Goal: Use online tool/utility: Utilize a website feature to perform a specific function

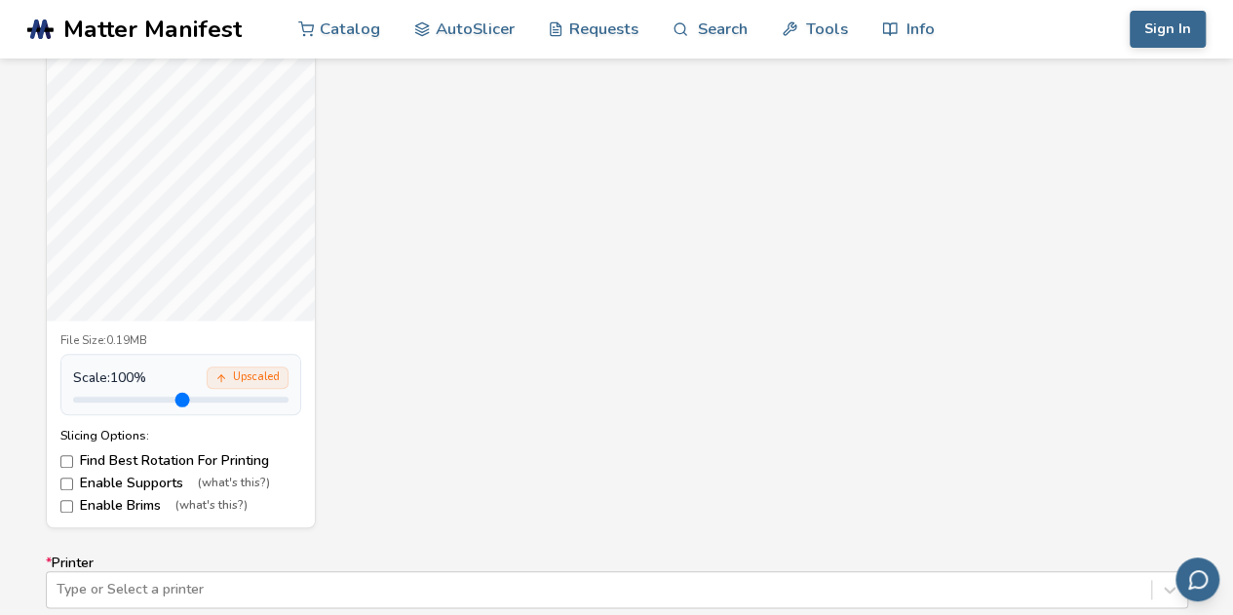
scroll to position [791, 0]
drag, startPoint x: 115, startPoint y: 394, endPoint x: 227, endPoint y: 385, distance: 112.4
type input "***"
click at [227, 393] on input "range" at bounding box center [180, 396] width 215 height 6
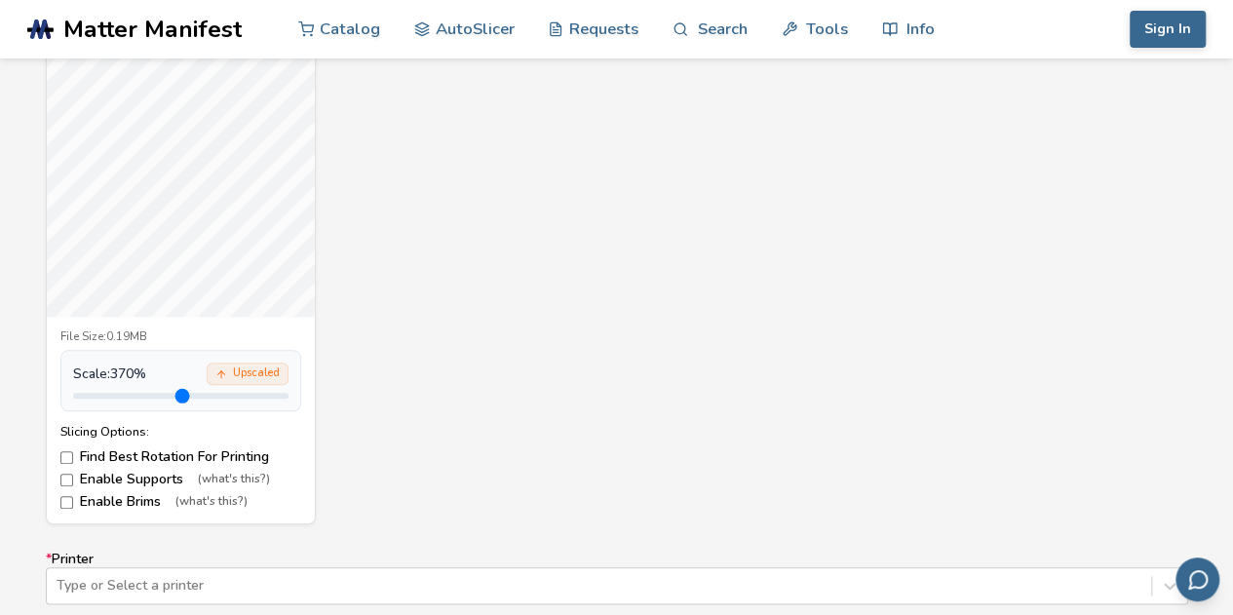
click at [185, 453] on label "Find Best Rotation For Printing" at bounding box center [180, 457] width 241 height 16
click at [117, 452] on label "Find Best Rotation For Printing" at bounding box center [180, 457] width 241 height 16
click at [121, 479] on label "Enable Supports (what's this?)" at bounding box center [180, 480] width 241 height 16
click at [128, 502] on label "Enable Brims (what's this?)" at bounding box center [180, 502] width 241 height 16
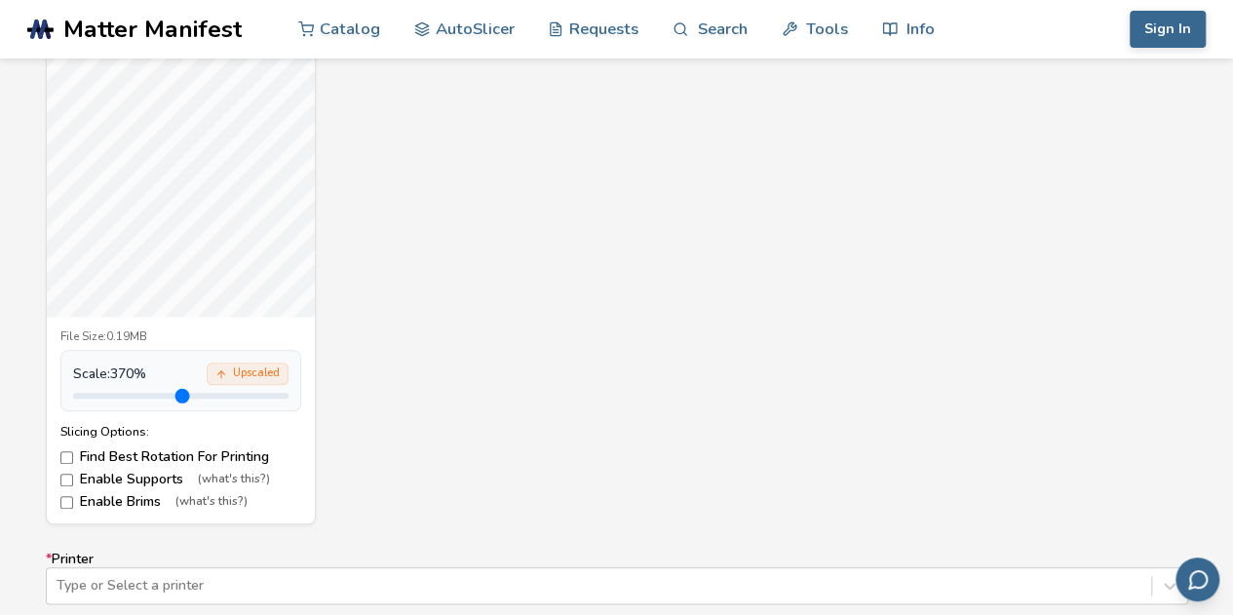
click at [128, 502] on label "Enable Brims (what's this?)" at bounding box center [180, 502] width 241 height 16
click at [105, 494] on label "Enable Brims (what's this?)" at bounding box center [180, 502] width 241 height 16
click at [112, 477] on label "Enable Supports (what's this?)" at bounding box center [180, 480] width 241 height 16
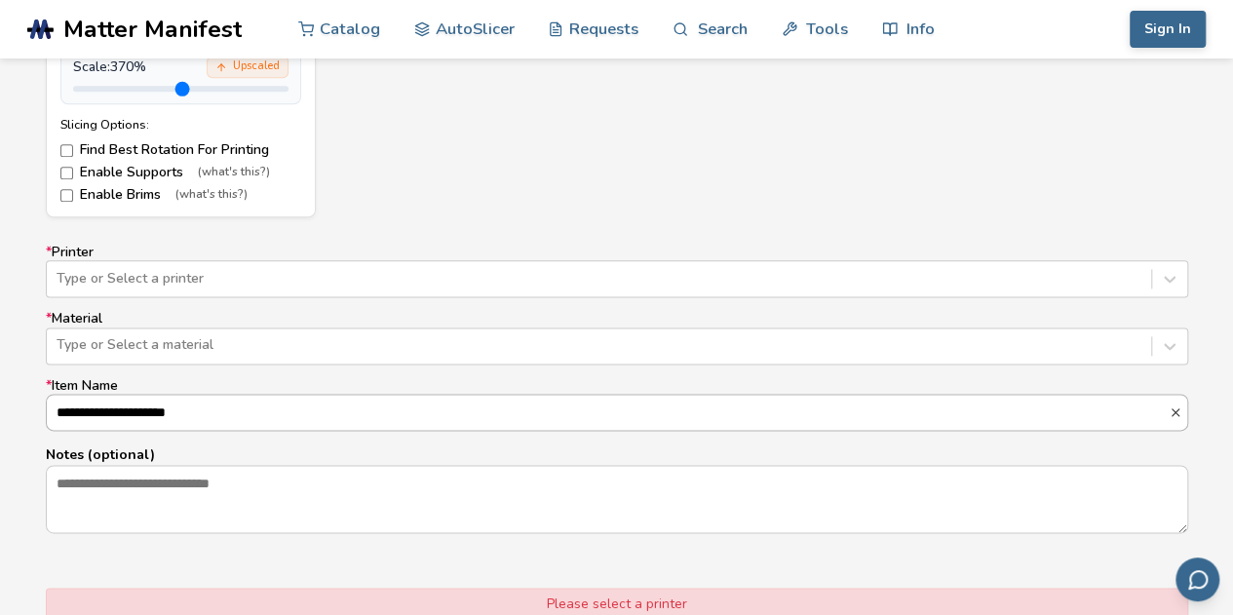
scroll to position [1113, 0]
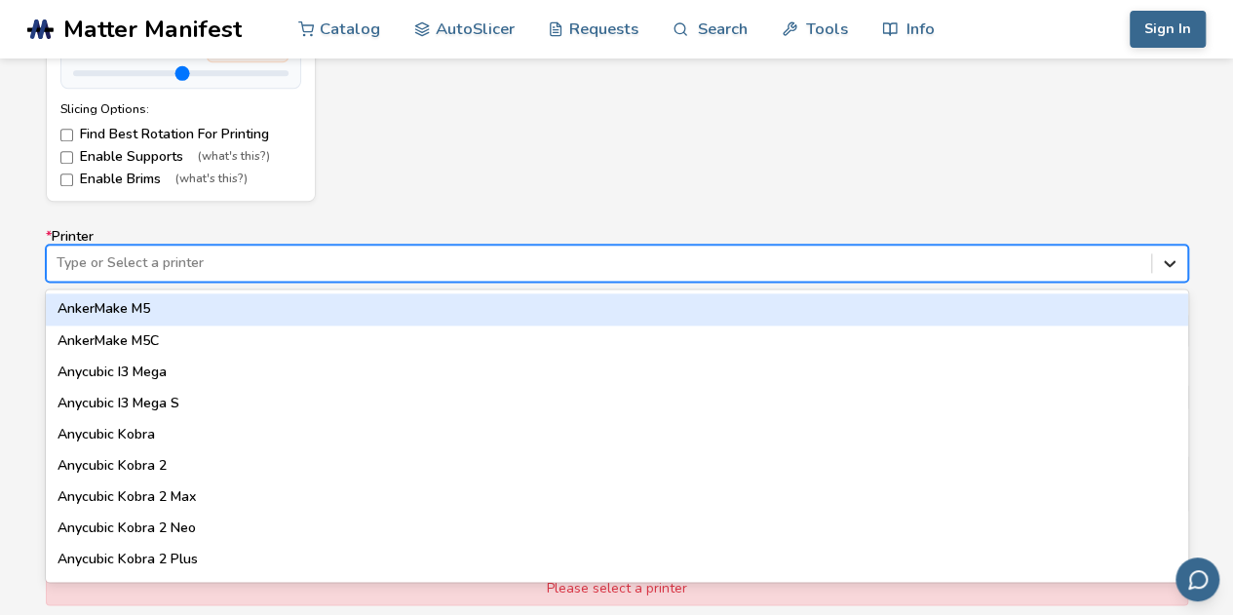
click at [1177, 262] on icon at bounding box center [1169, 262] width 19 height 19
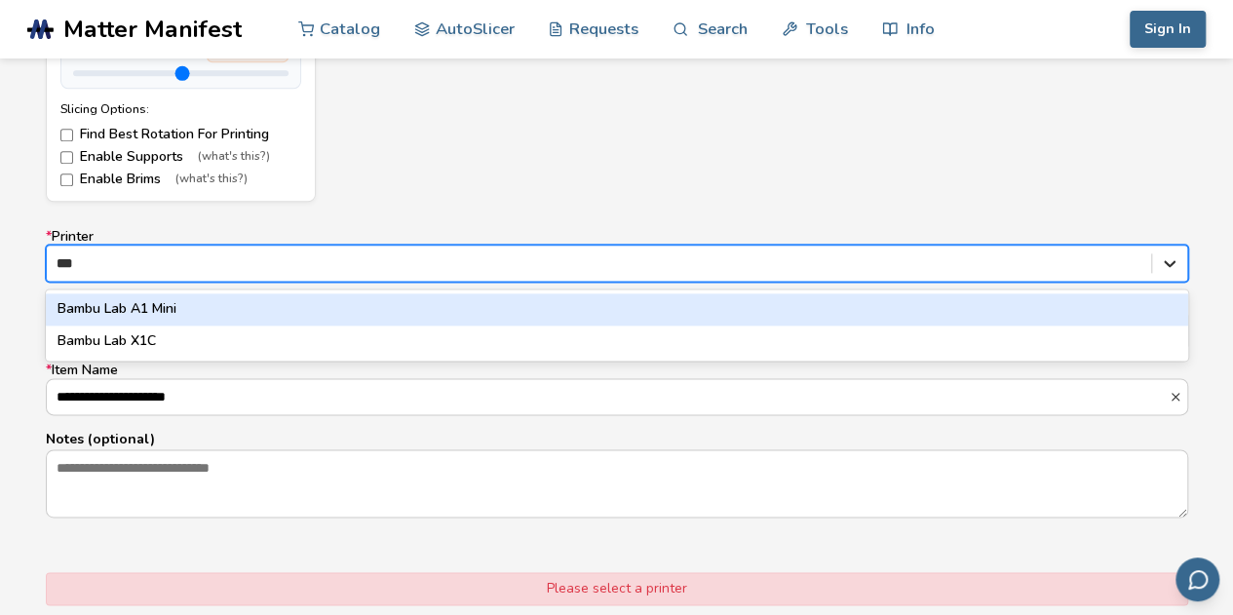
type input "****"
click at [1105, 246] on div at bounding box center [617, 263] width 1142 height 37
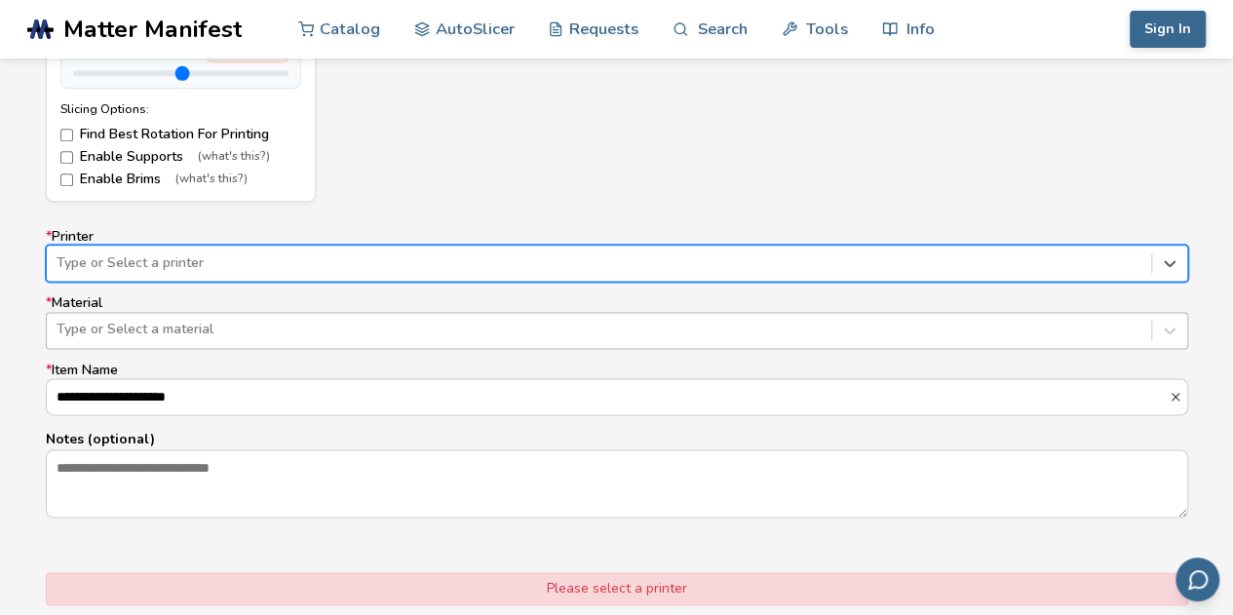
click at [598, 330] on div at bounding box center [599, 329] width 1085 height 19
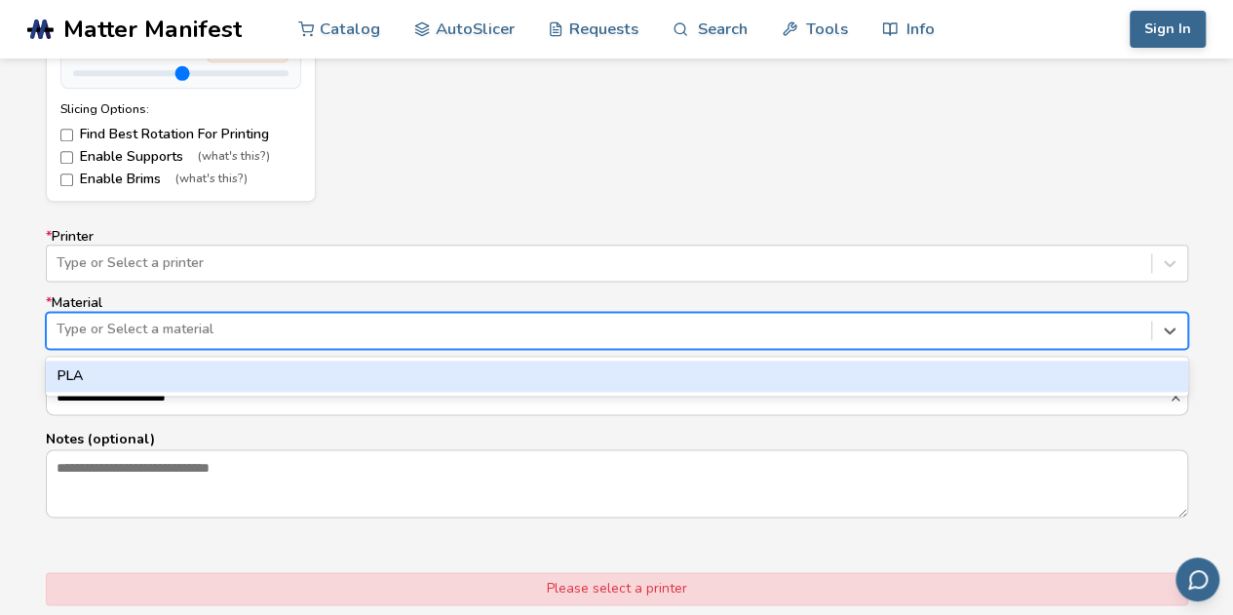
click at [542, 369] on div "PLA" at bounding box center [617, 376] width 1142 height 31
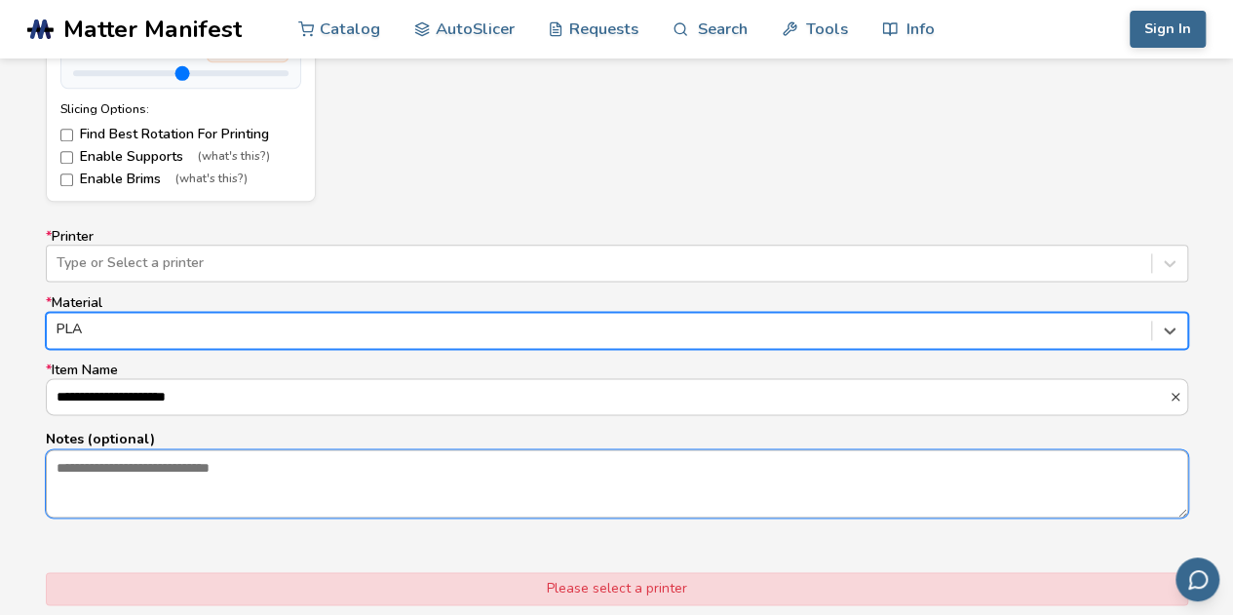
click at [375, 475] on textarea "Notes (optional)" at bounding box center [617, 483] width 1140 height 66
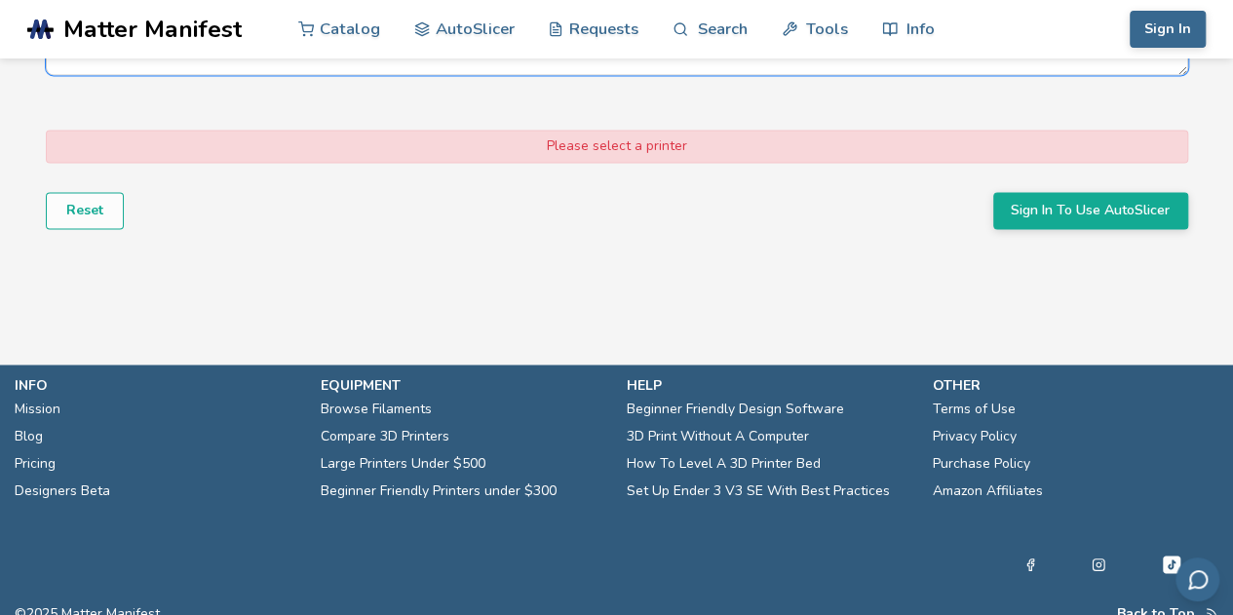
scroll to position [1559, 0]
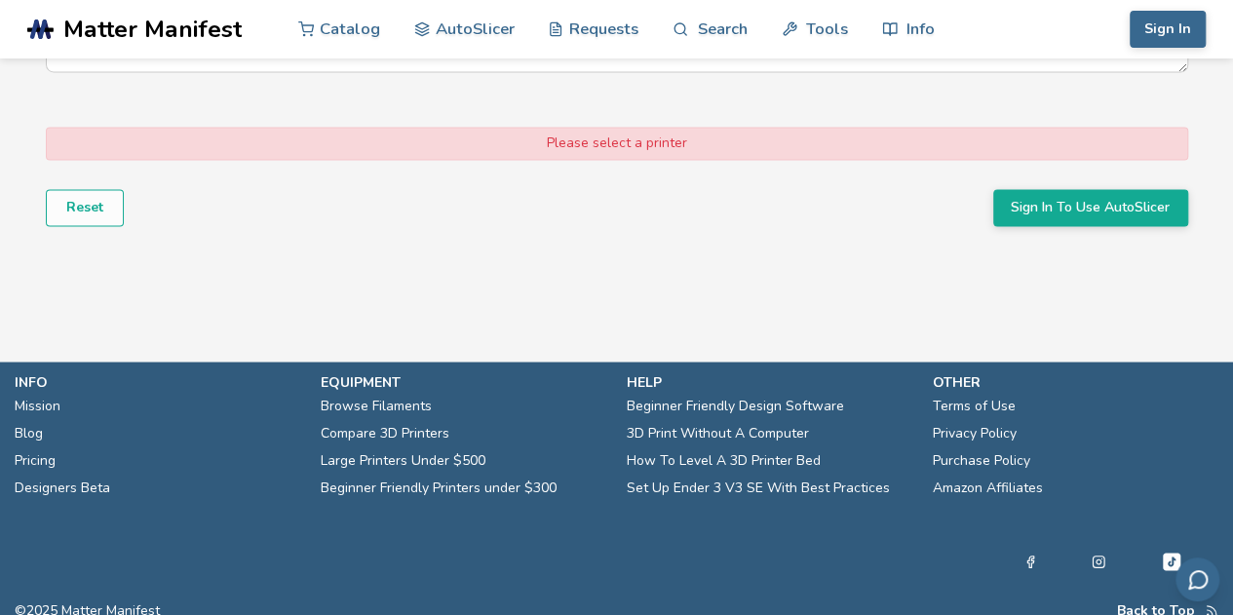
click at [690, 136] on div "Please select a printer" at bounding box center [617, 143] width 1142 height 33
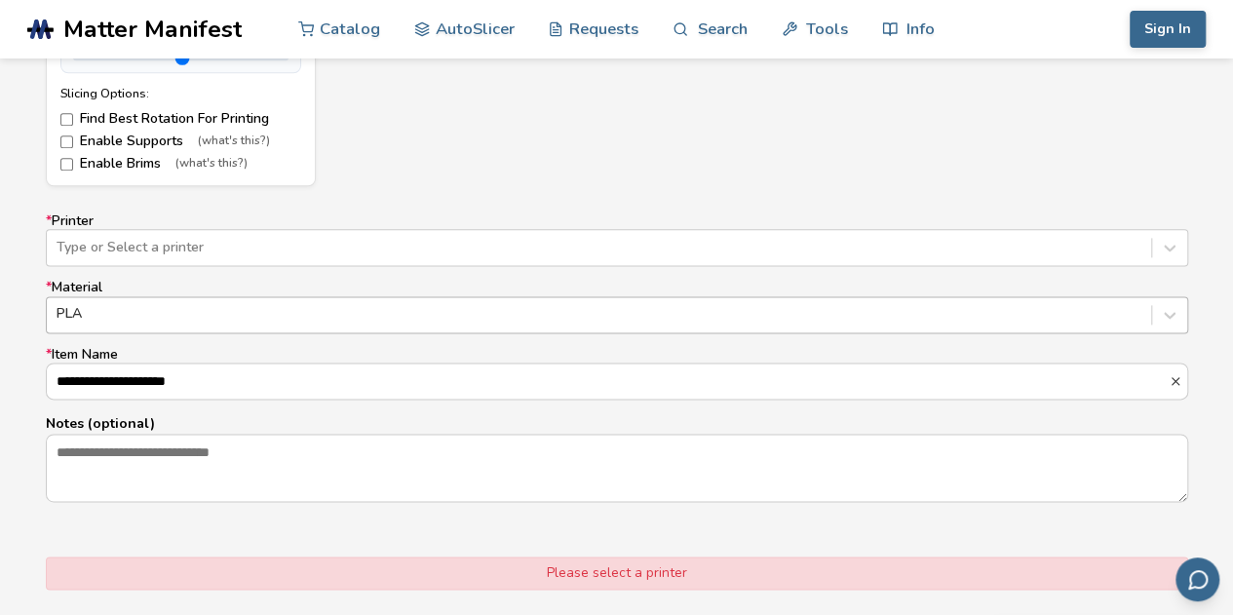
scroll to position [1130, 0]
click at [365, 380] on input "**********" at bounding box center [608, 380] width 1122 height 35
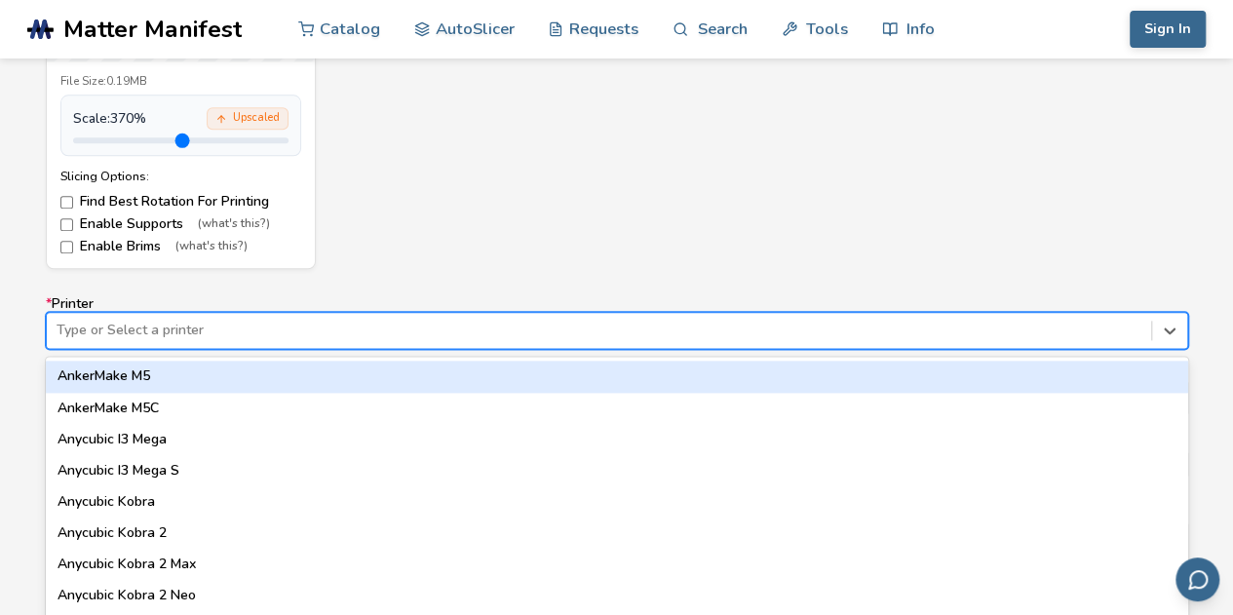
scroll to position [1086, 0]
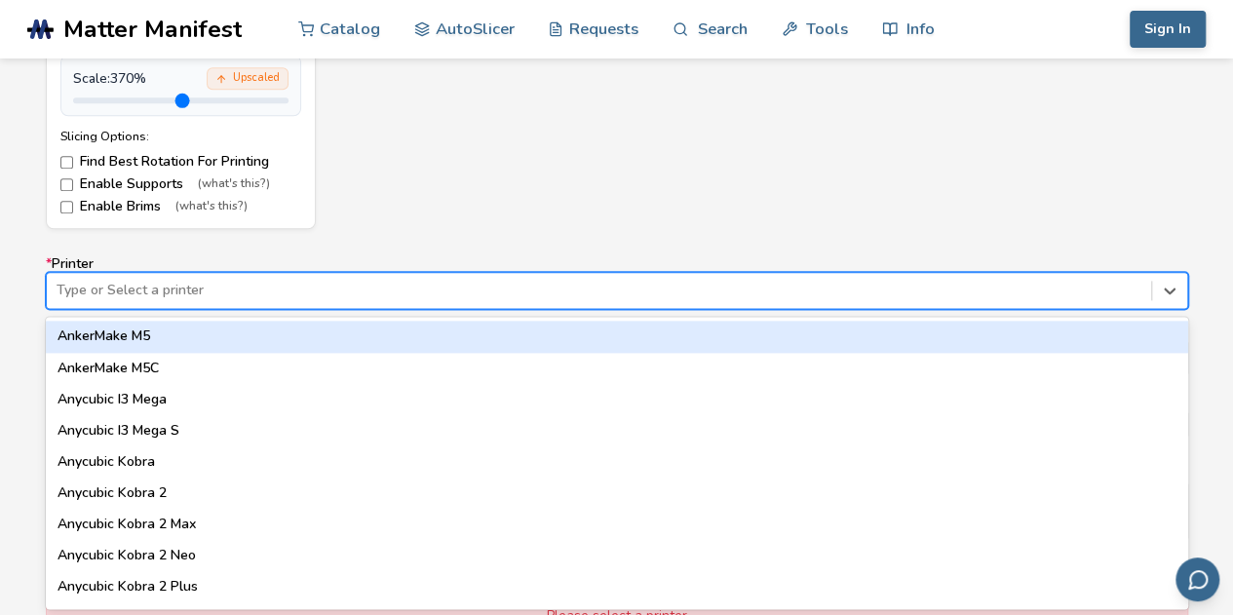
click at [264, 309] on div "64 results available. Use Up and Down to choose options, press Enter to select …" at bounding box center [617, 290] width 1142 height 37
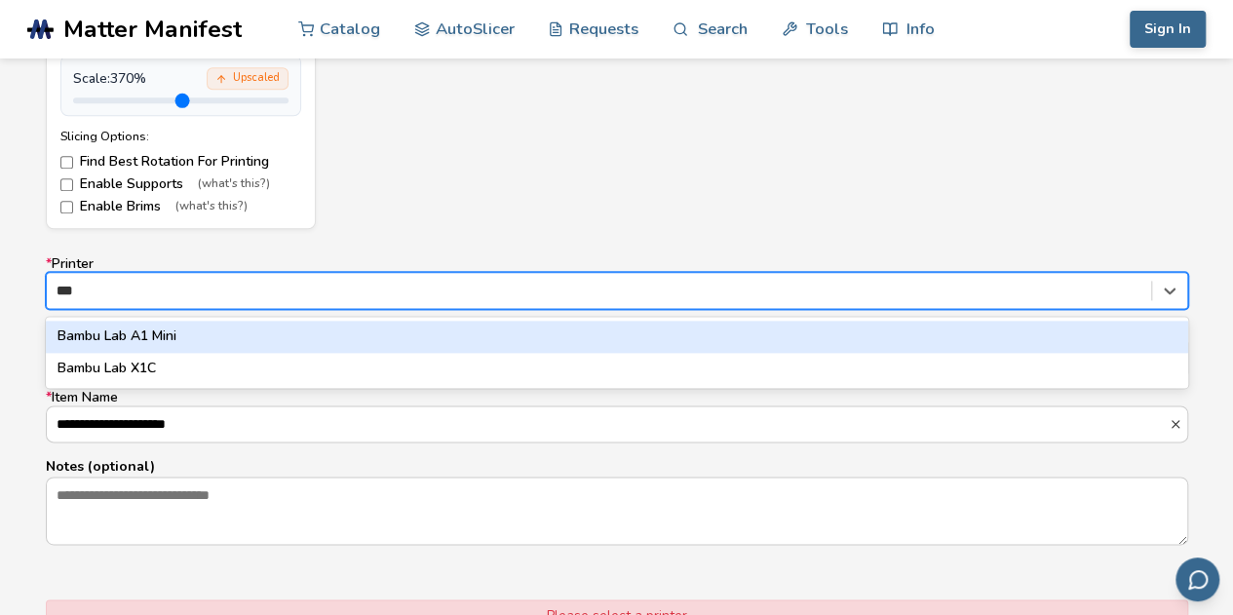
type input "****"
click at [264, 325] on div "Bambu Lab A1 Mini" at bounding box center [617, 336] width 1142 height 31
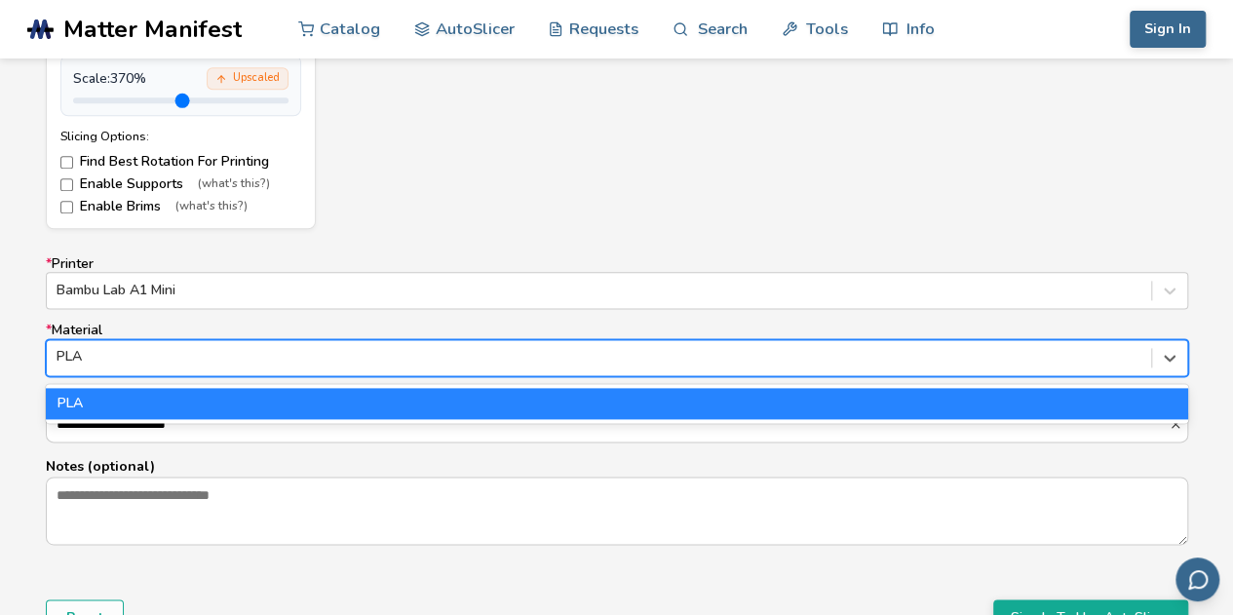
click at [211, 351] on div at bounding box center [599, 356] width 1085 height 19
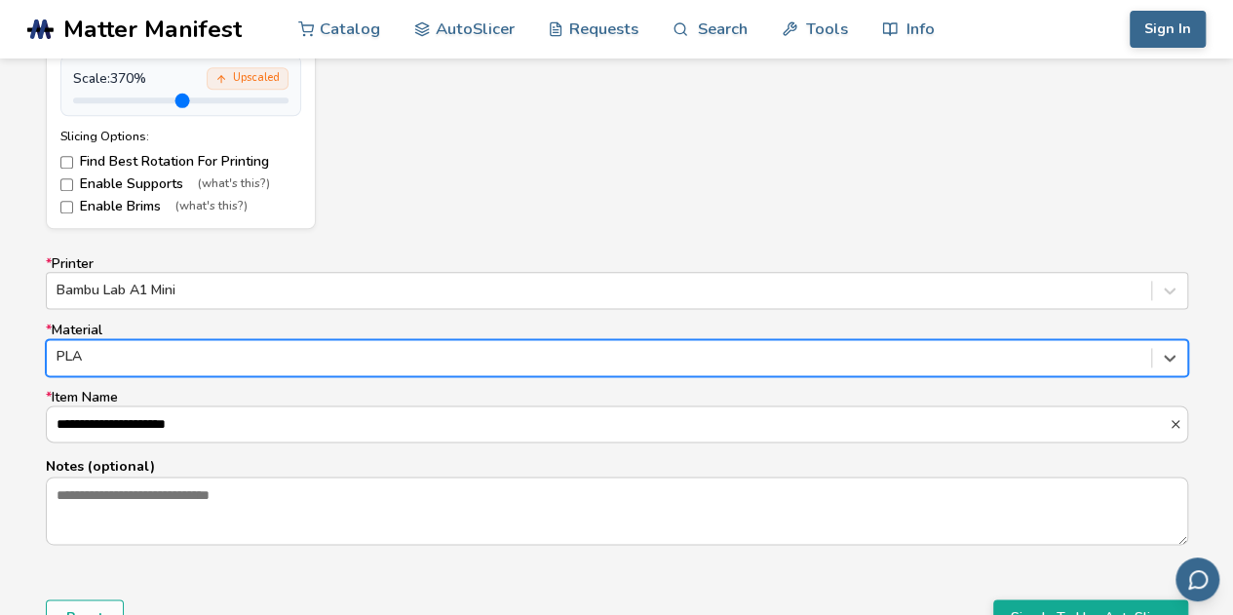
click at [211, 351] on div at bounding box center [599, 356] width 1085 height 19
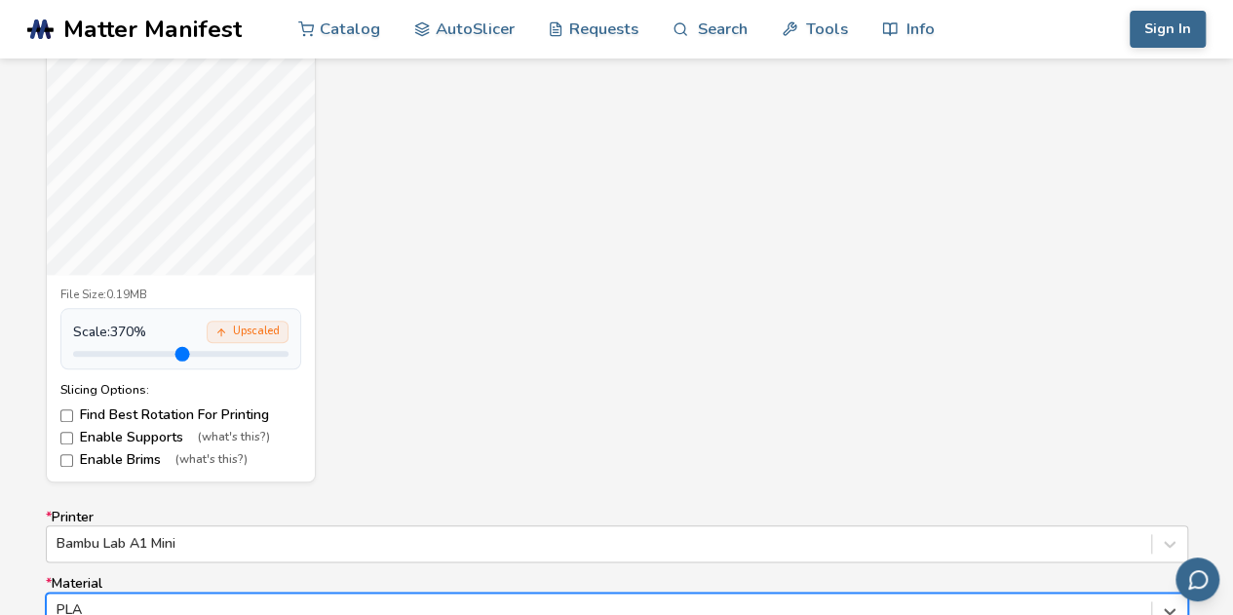
scroll to position [840, 0]
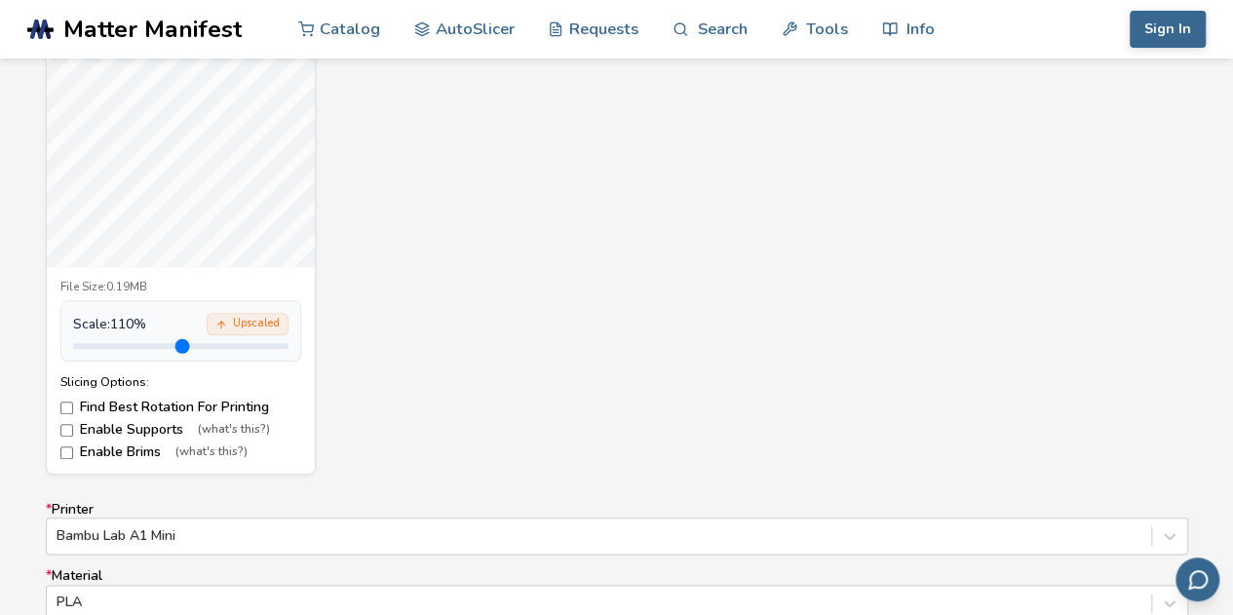
drag, startPoint x: 218, startPoint y: 342, endPoint x: 119, endPoint y: 343, distance: 99.4
click at [119, 343] on input "range" at bounding box center [180, 346] width 215 height 6
click at [130, 325] on span "Scale: 110 %" at bounding box center [109, 325] width 73 height 16
click at [131, 325] on span "Scale: 110 %" at bounding box center [109, 325] width 73 height 16
type input "*"
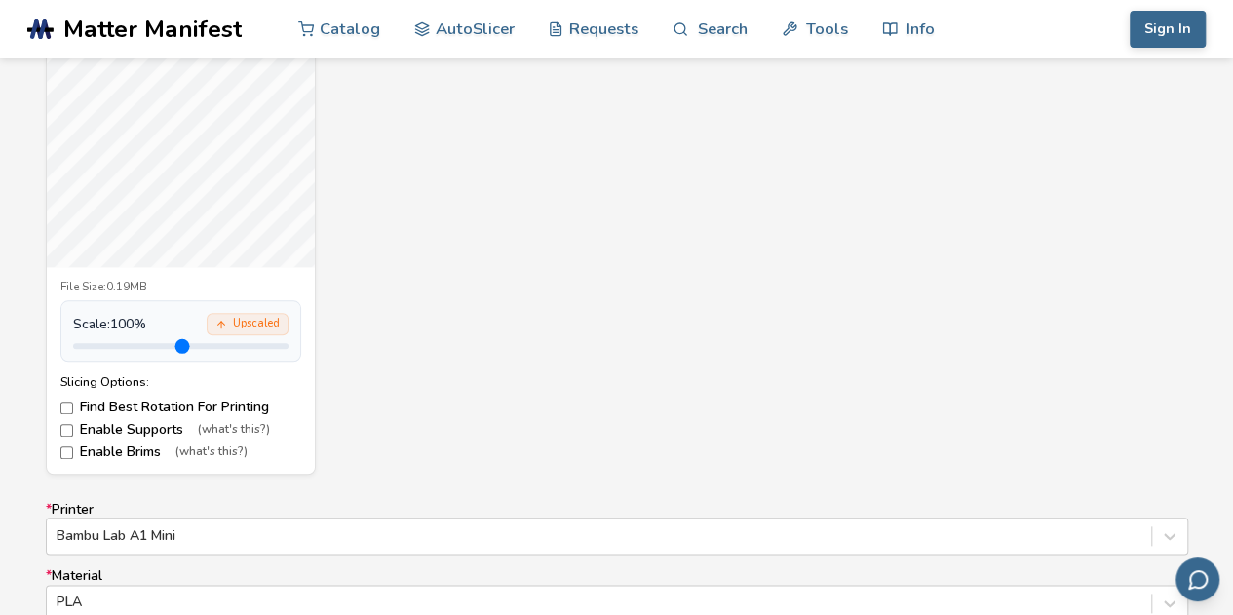
click at [117, 347] on input "range" at bounding box center [180, 346] width 215 height 6
click at [134, 403] on label "Find Best Rotation For Printing" at bounding box center [180, 408] width 241 height 16
click at [127, 422] on label "Enable Supports (what's this?)" at bounding box center [180, 430] width 241 height 16
click at [124, 446] on label "Enable Brims (what's this?)" at bounding box center [180, 452] width 241 height 16
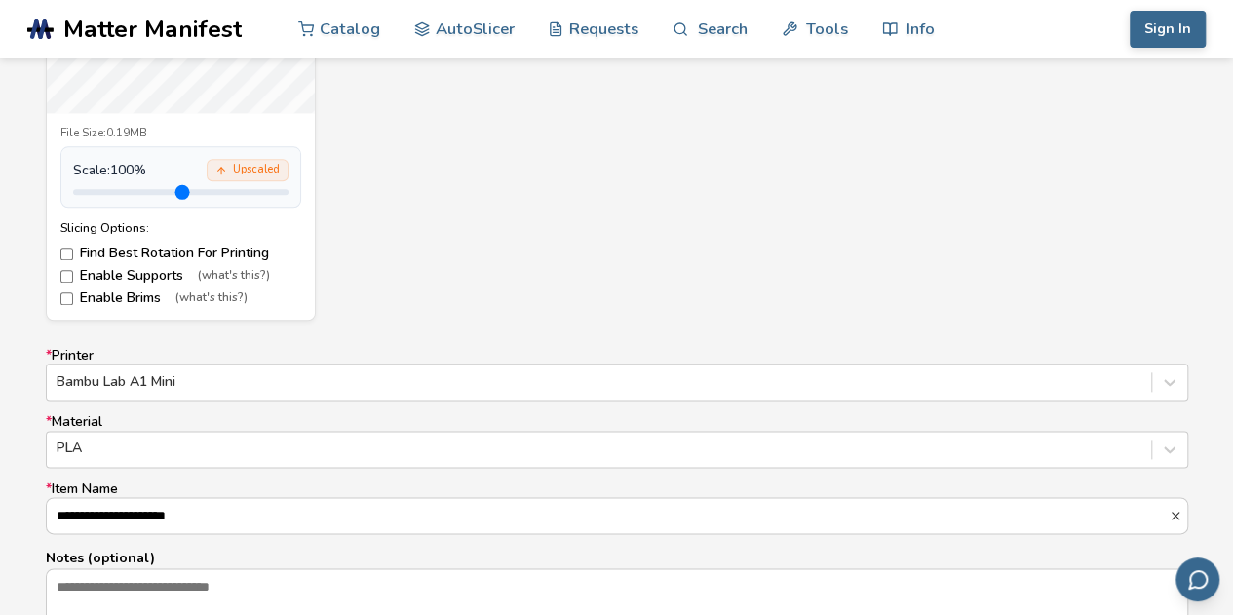
scroll to position [990, 0]
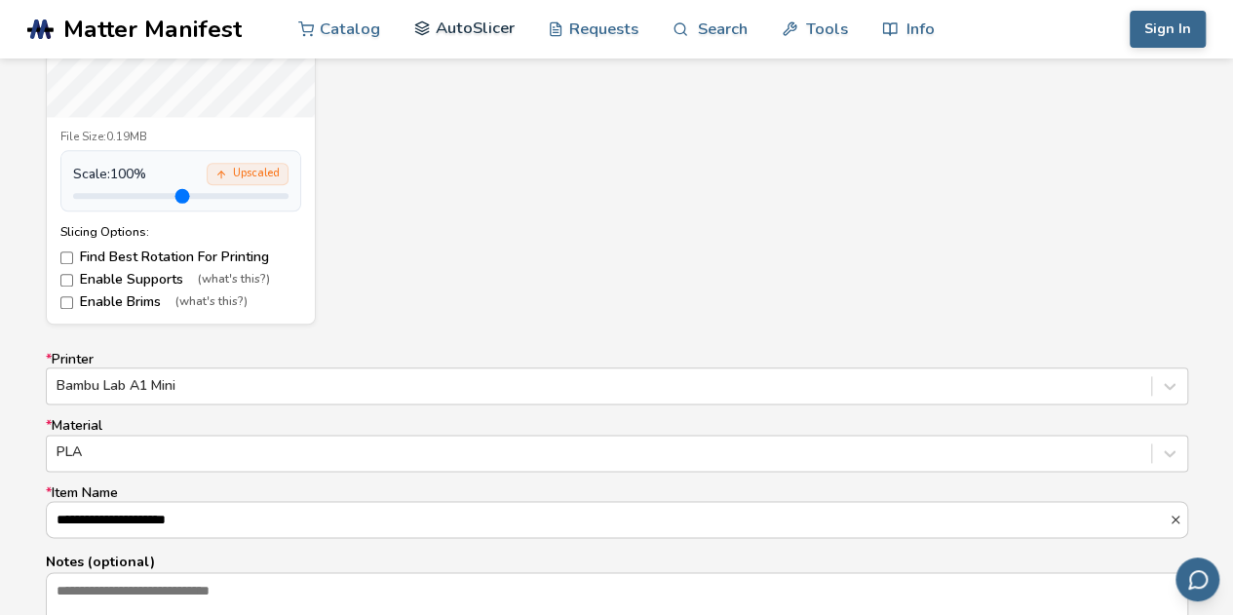
click at [469, 32] on link "AutoSlicer" at bounding box center [464, 28] width 100 height 58
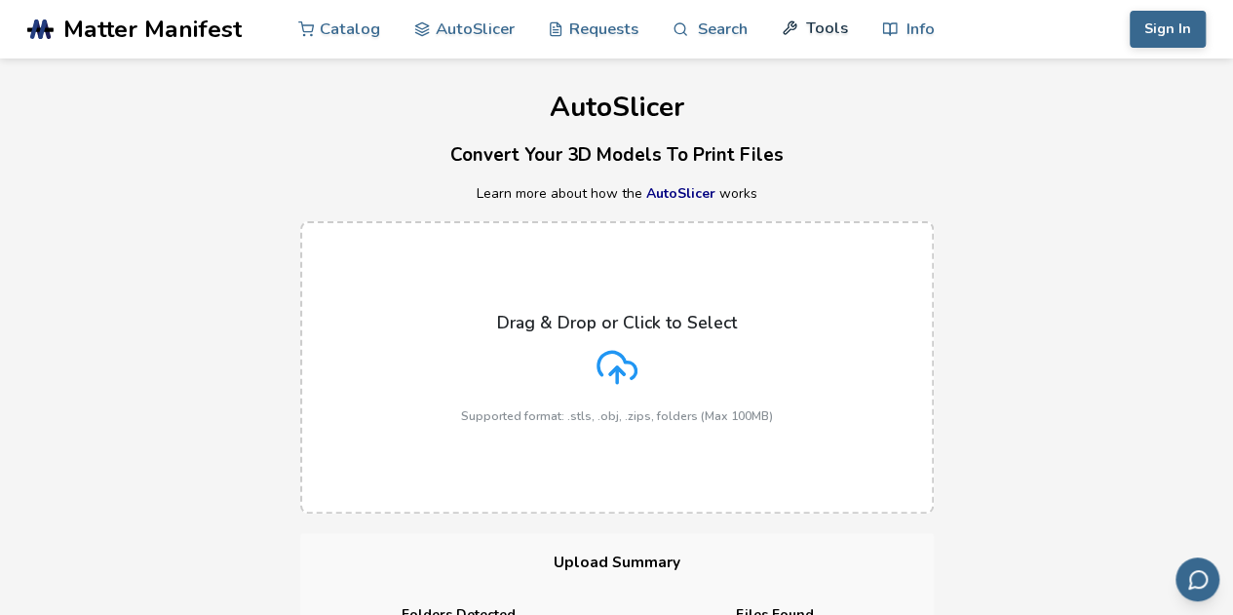
click at [820, 33] on link "Tools" at bounding box center [815, 28] width 66 height 58
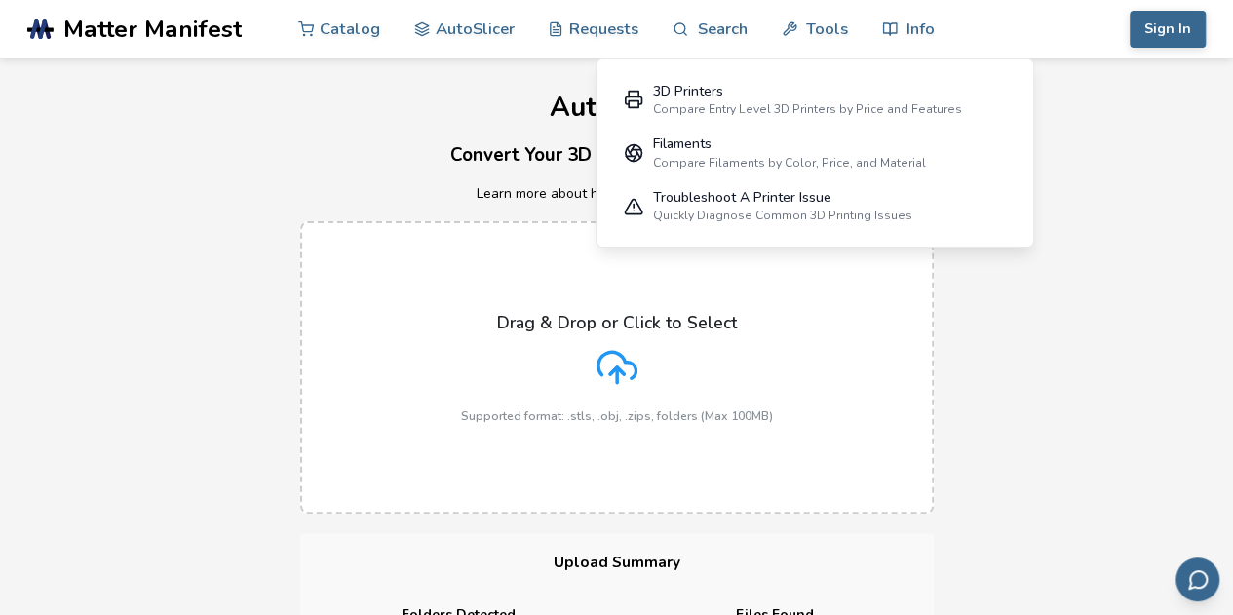
click at [786, 356] on label "Drag & Drop or Click to Select Supported format: .stls, .obj, .zips, folders (M…" at bounding box center [617, 367] width 634 height 292
click at [0, 0] on input "Drag & Drop or Click to Select Supported format: .stls, .obj, .zips, folders (M…" at bounding box center [0, 0] width 0 height 0
click at [1041, 340] on div "Drag & Drop or Click to Select Supported format: .stls, .obj, .zips, folders (M…" at bounding box center [616, 367] width 1233 height 331
click at [798, 22] on link "Tools" at bounding box center [815, 28] width 66 height 58
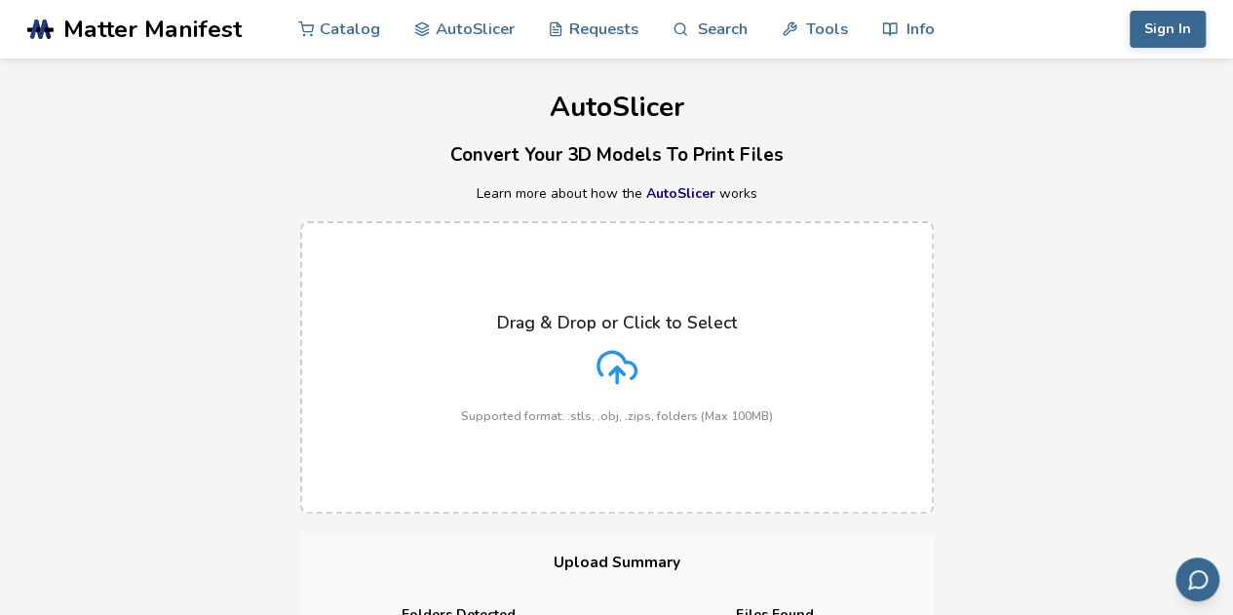
click at [992, 203] on div "Drag & Drop or Click to Select Supported format: .stls, .obj, .zips, folders (M…" at bounding box center [616, 367] width 1233 height 331
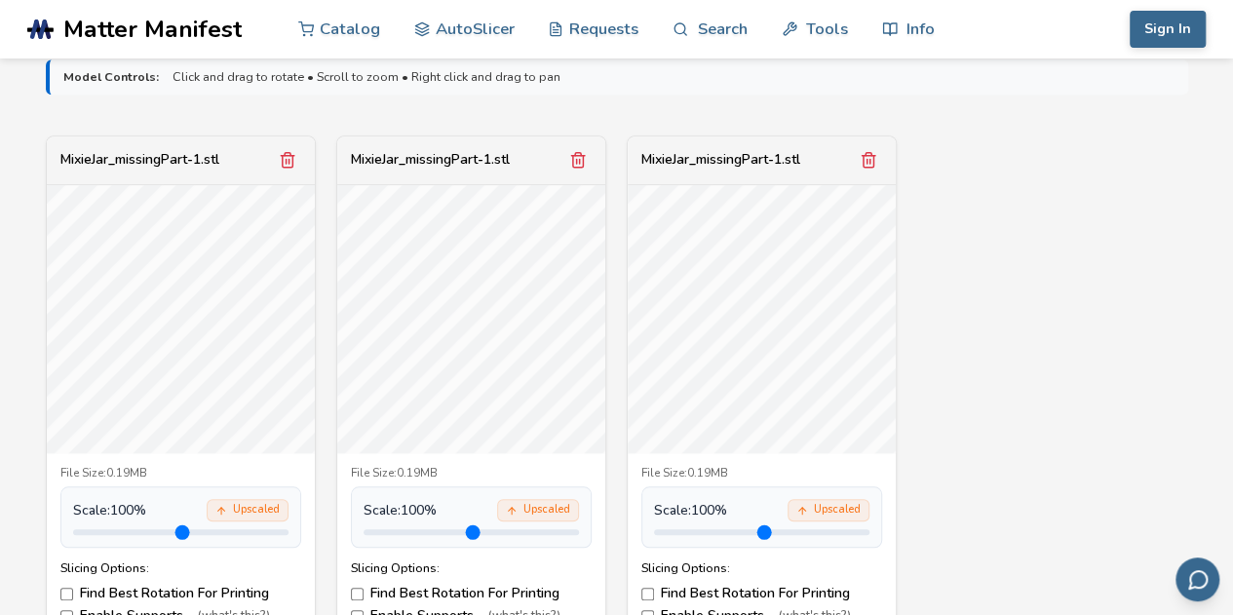
scroll to position [659, 0]
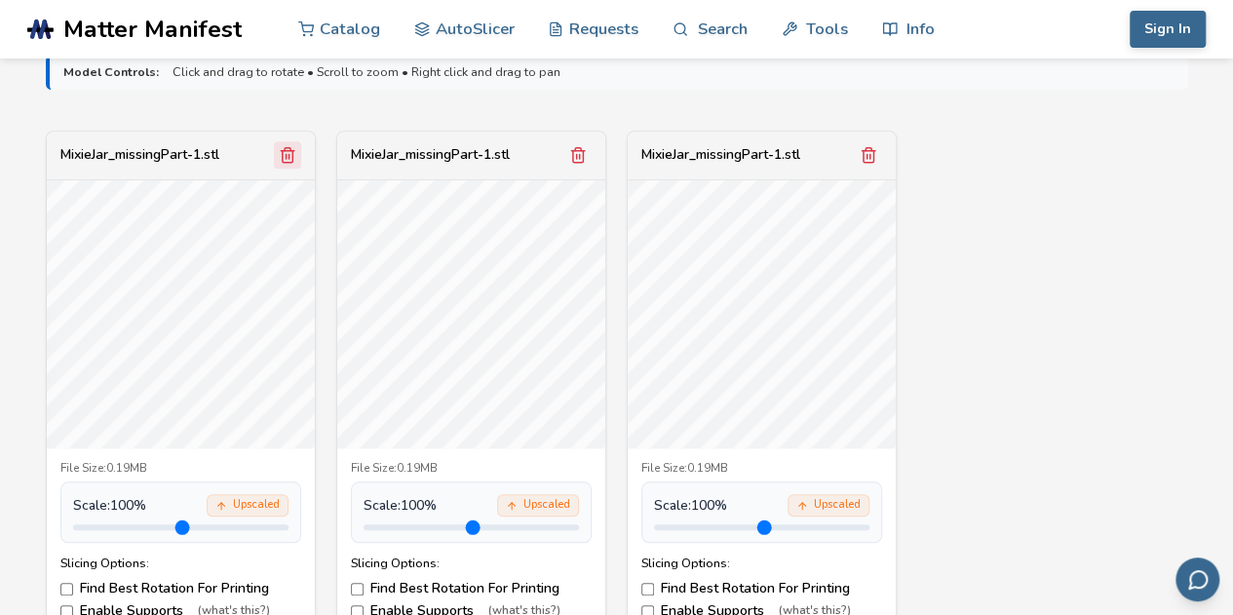
click at [284, 152] on icon "Remove model" at bounding box center [288, 155] width 18 height 18
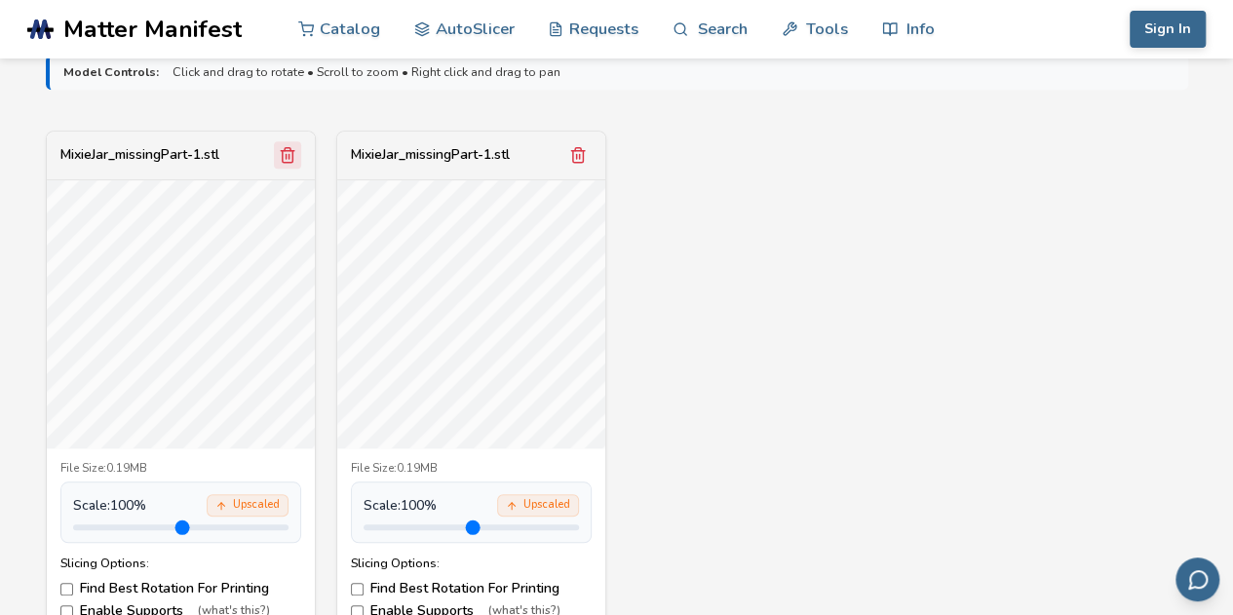
click at [287, 155] on icon "Remove model" at bounding box center [288, 155] width 18 height 18
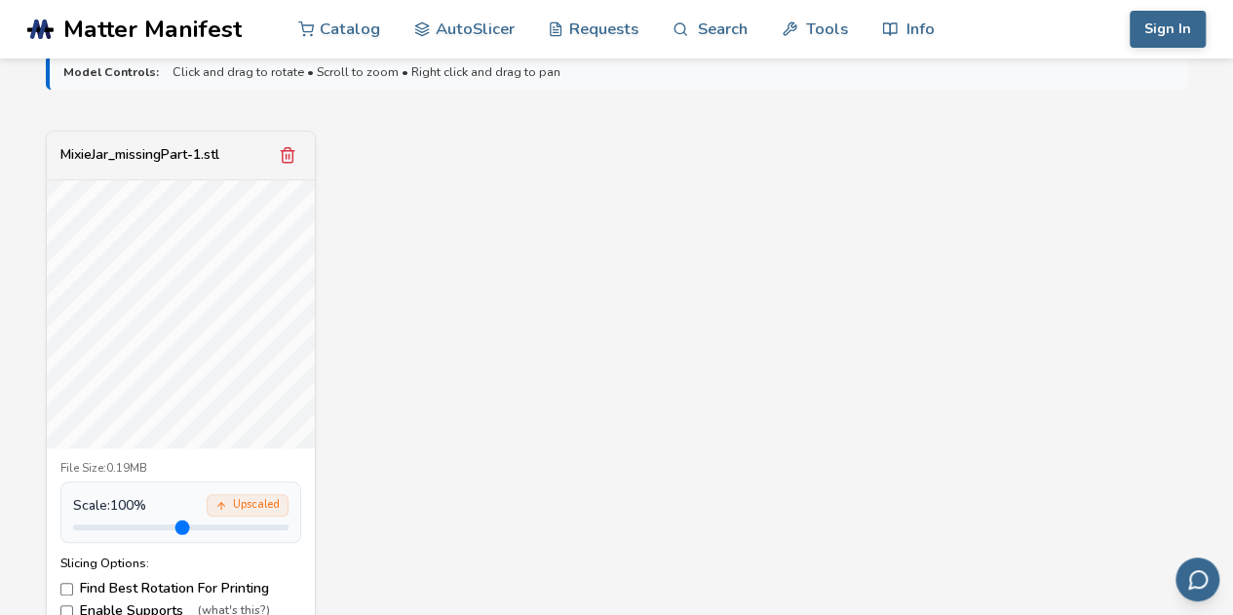
click at [287, 155] on icon "Remove model" at bounding box center [288, 155] width 18 height 18
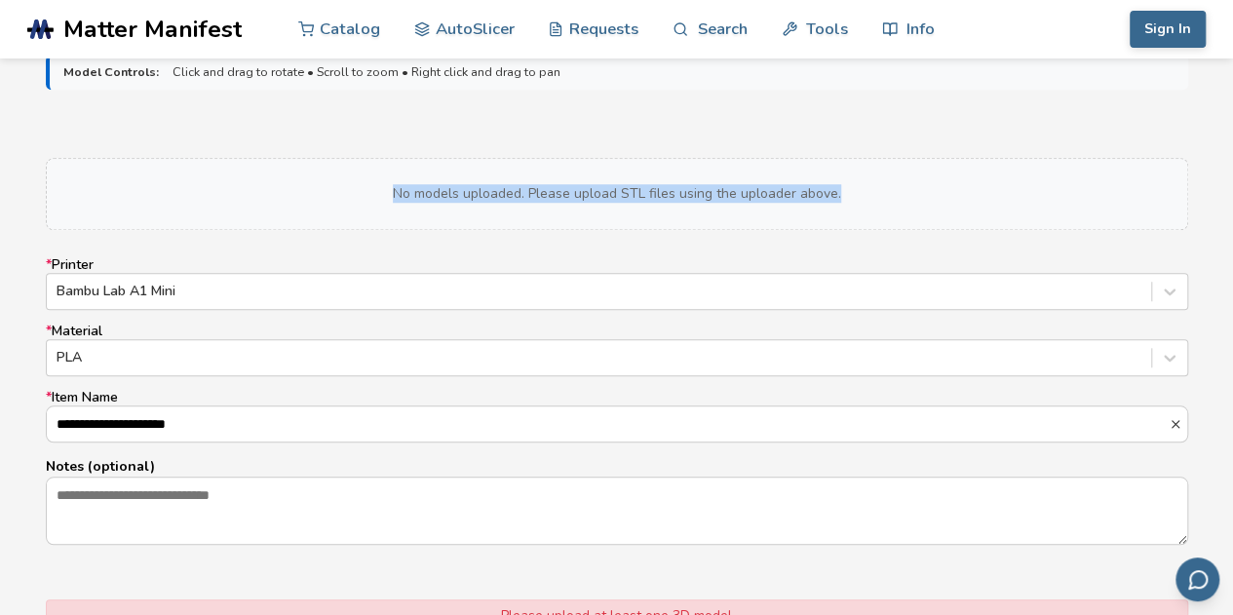
click at [287, 155] on form "**********" at bounding box center [617, 377] width 1170 height 672
click at [775, 146] on form "**********" at bounding box center [617, 377] width 1170 height 672
click at [464, 240] on form "**********" at bounding box center [617, 377] width 1170 height 672
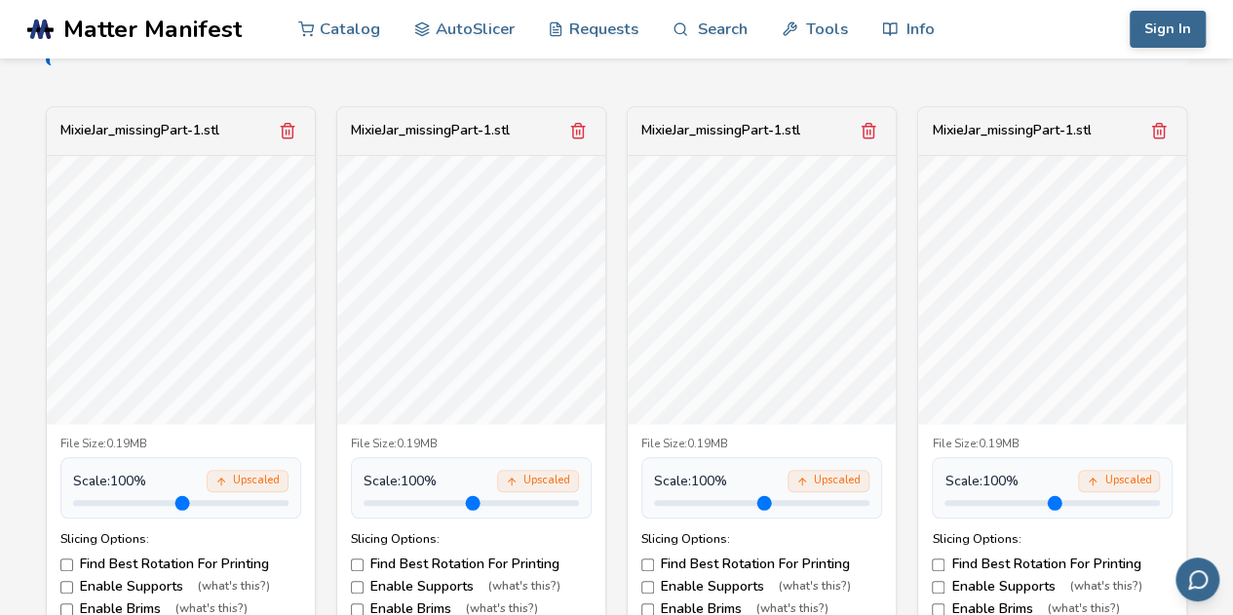
scroll to position [680, 0]
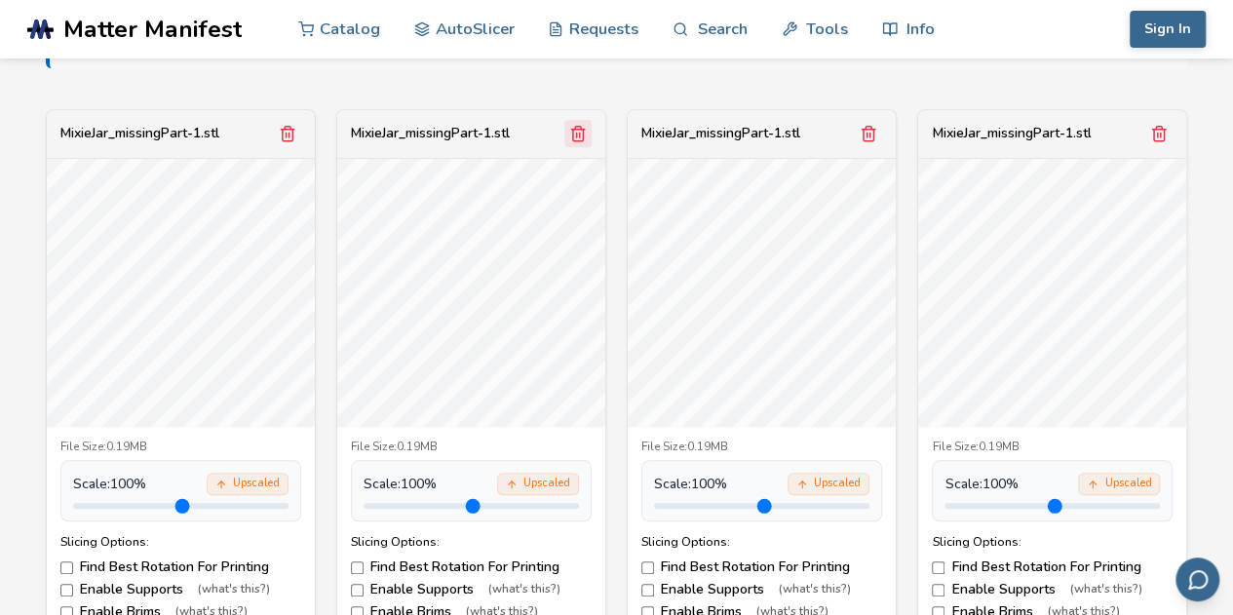
click at [573, 133] on icon "Remove model" at bounding box center [578, 134] width 18 height 18
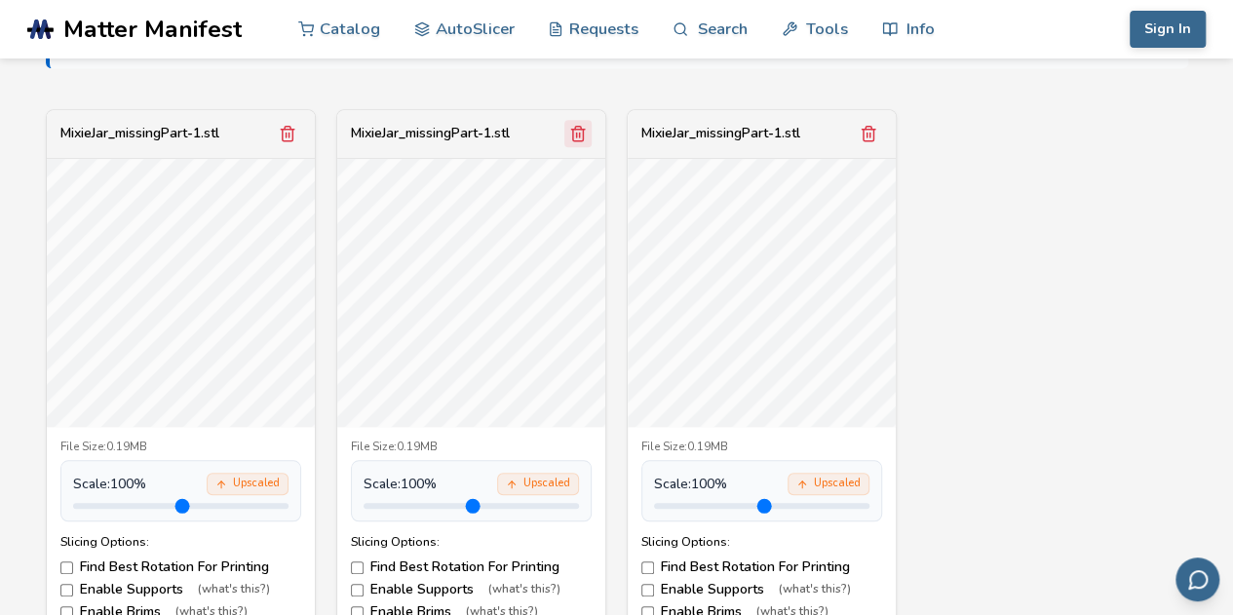
click at [573, 133] on icon "Remove model" at bounding box center [578, 134] width 18 height 18
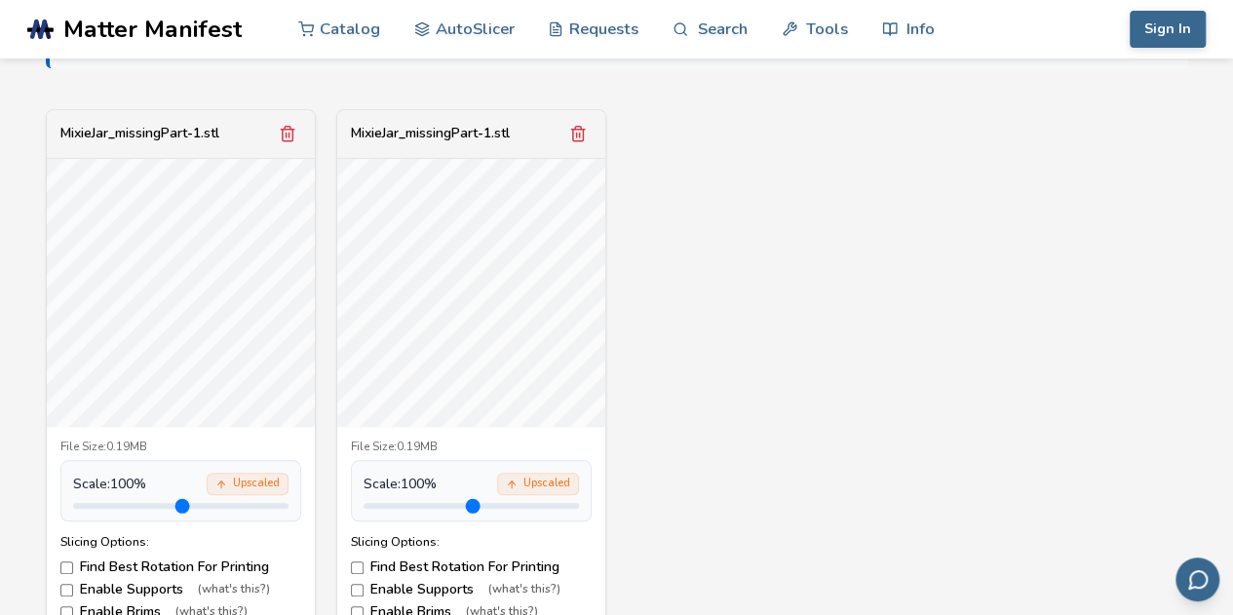
click at [573, 133] on icon "Remove model" at bounding box center [578, 134] width 18 height 18
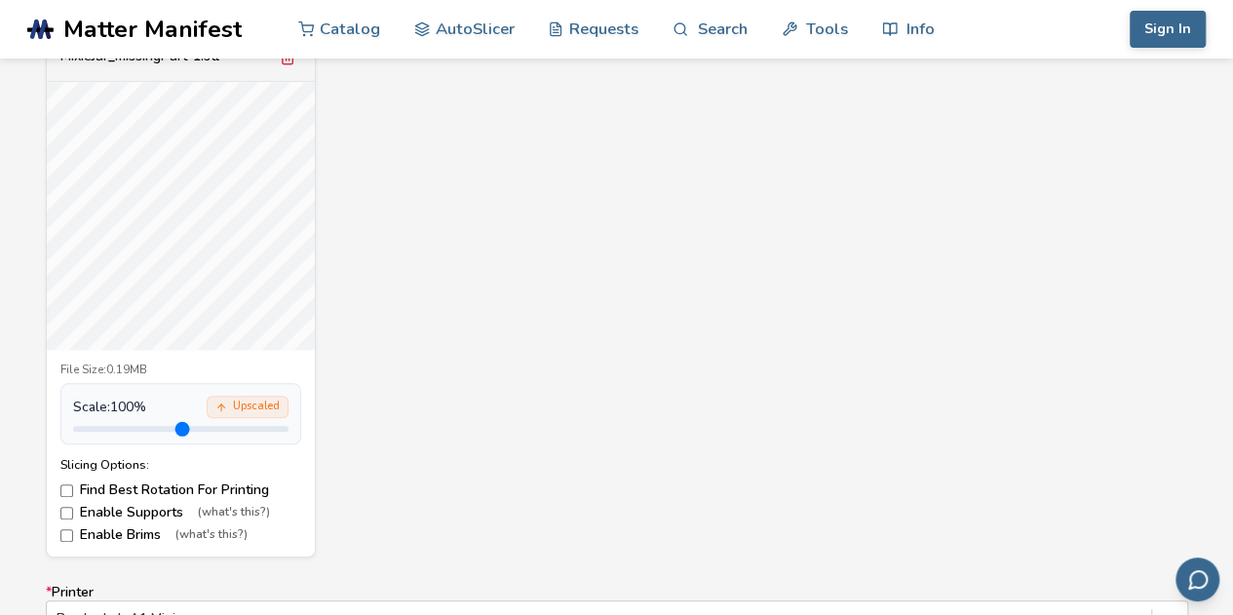
scroll to position [764, 0]
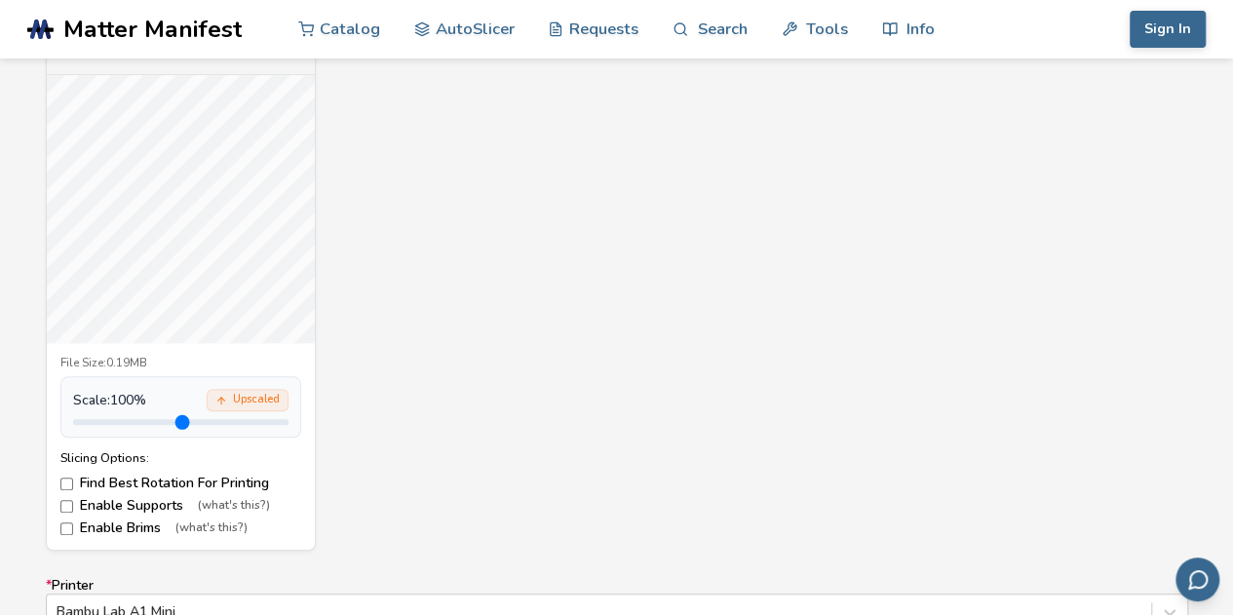
click at [234, 400] on div "Upscaled" at bounding box center [248, 400] width 82 height 22
